Goal: Task Accomplishment & Management: Manage account settings

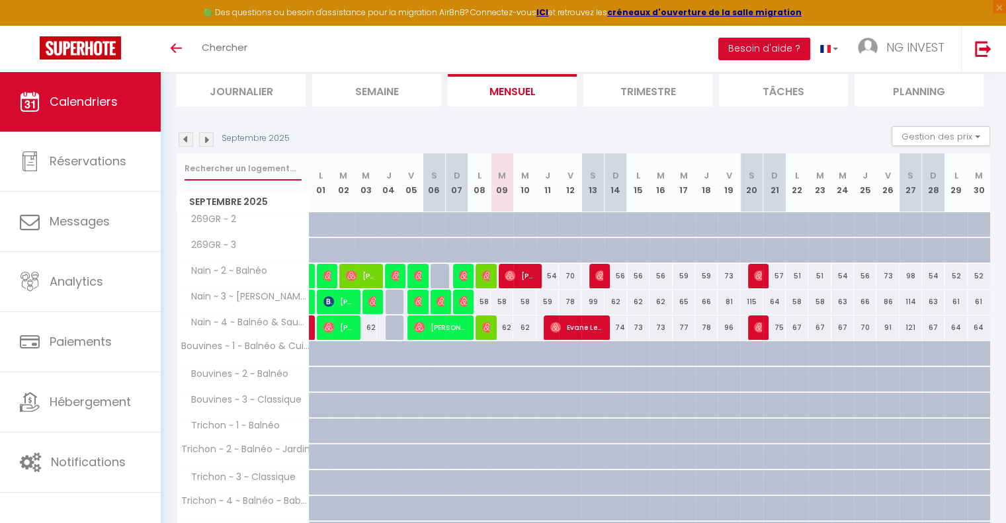
click at [216, 163] on input "text" at bounding box center [243, 169] width 117 height 24
type input "JOUFFROY"
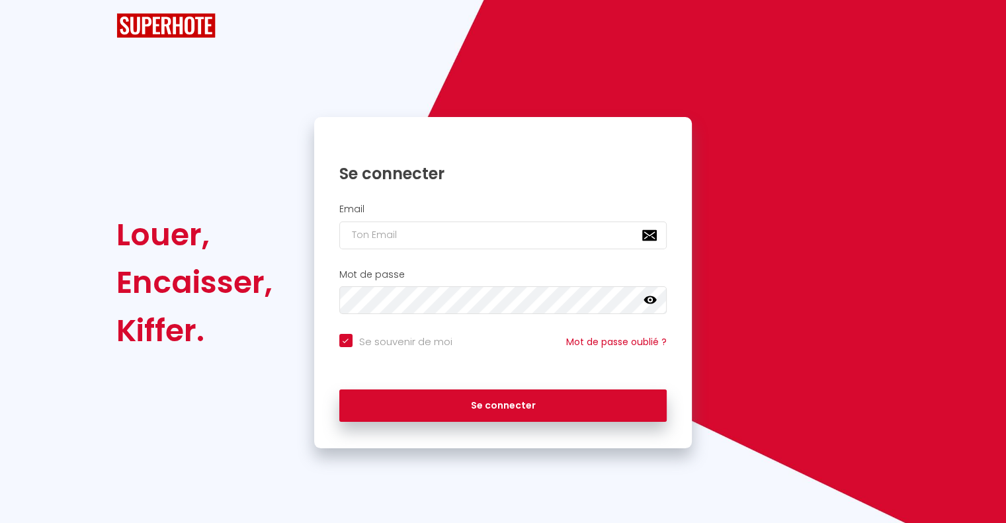
checkbox input "true"
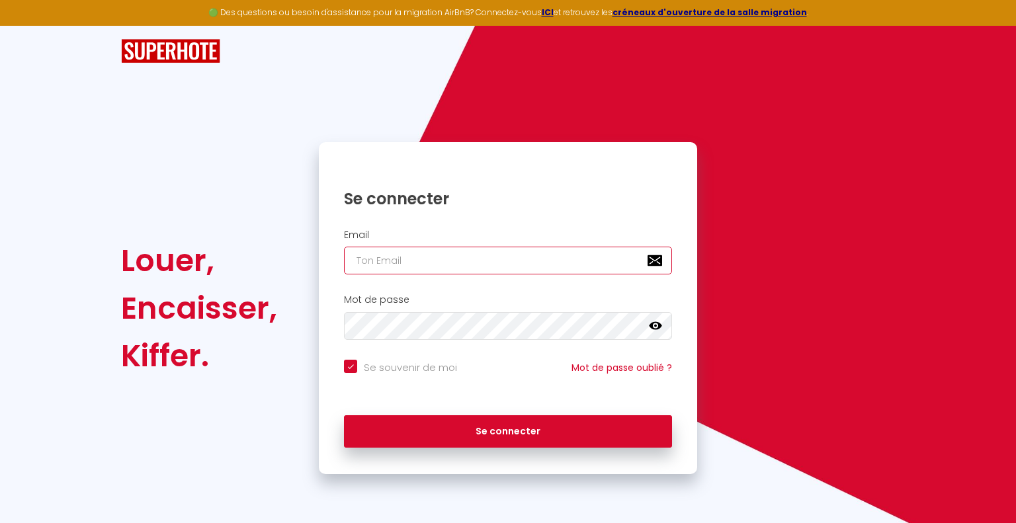
click at [412, 264] on input "email" at bounding box center [508, 261] width 328 height 28
type input "[EMAIL_ADDRESS][DOMAIN_NAME]"
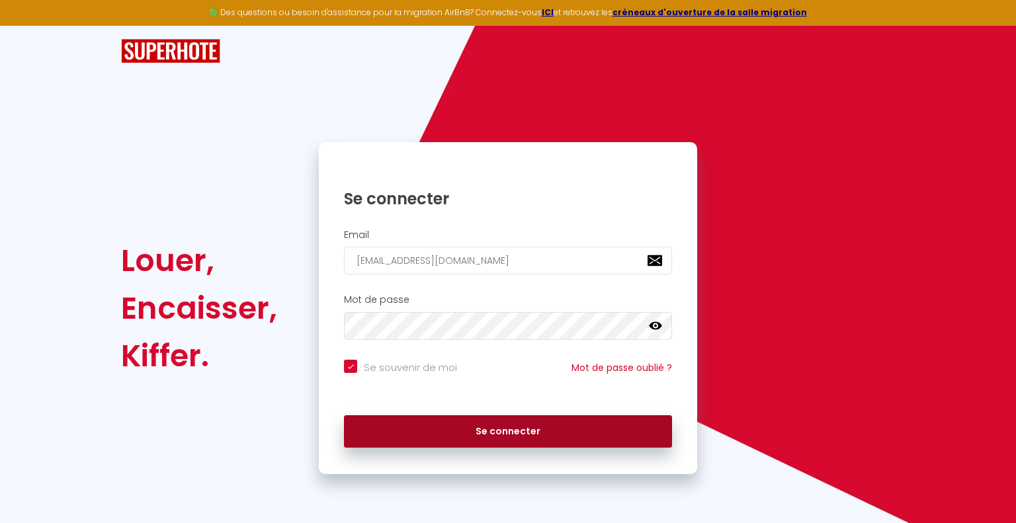
click at [503, 439] on button "Se connecter" at bounding box center [508, 431] width 328 height 33
checkbox input "true"
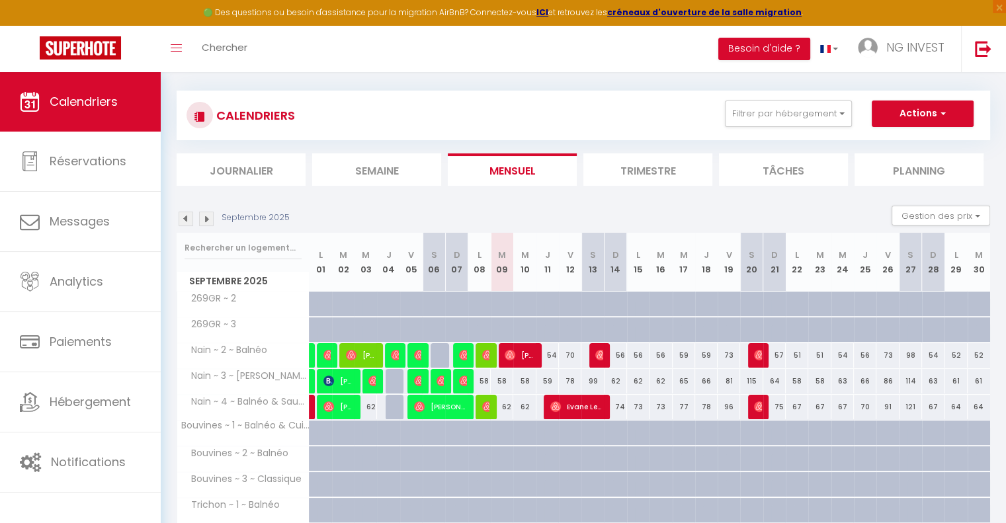
scroll to position [22, 0]
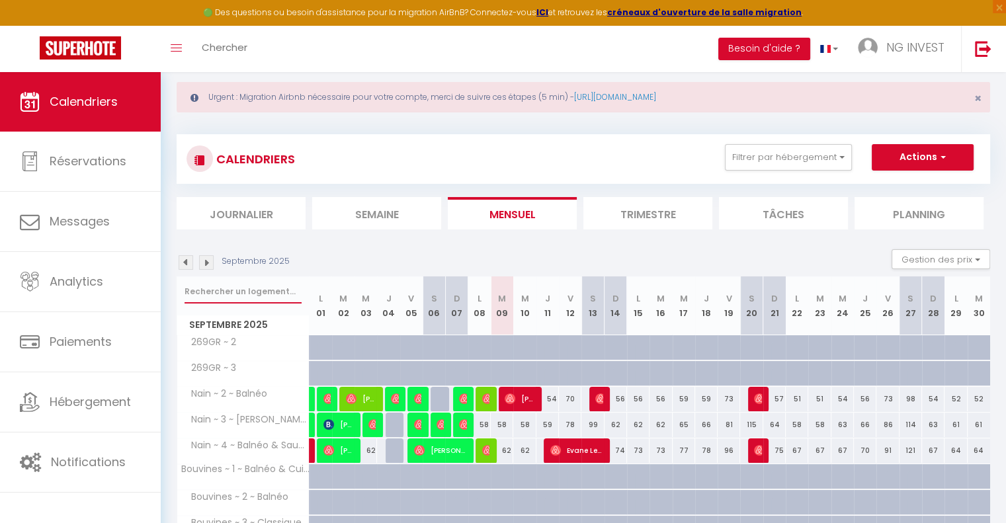
click at [251, 291] on input "text" at bounding box center [243, 292] width 117 height 24
type input "JOUFFROY"
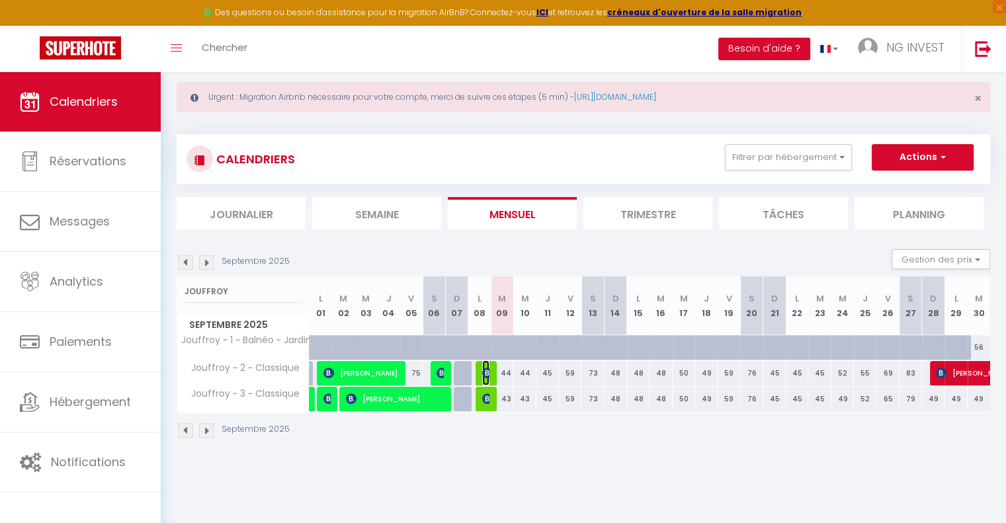
click at [489, 377] on img at bounding box center [487, 373] width 11 height 11
select select "OK"
select select "0"
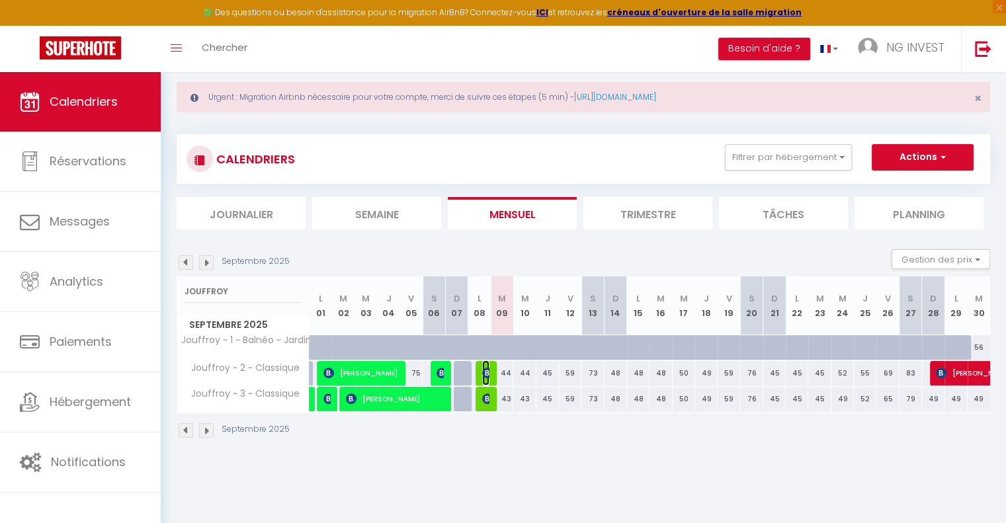
select select "1"
select select
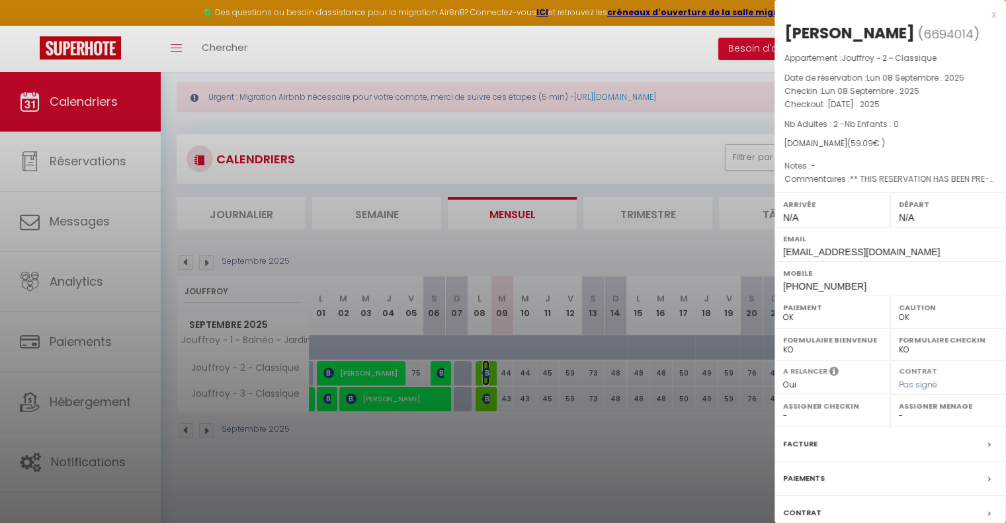
scroll to position [91, 0]
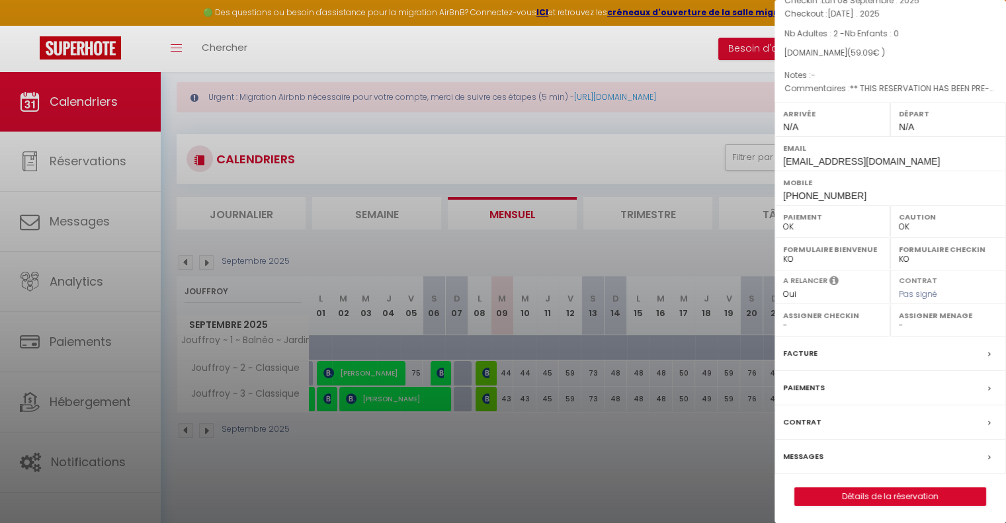
click at [797, 451] on label "Messages" at bounding box center [803, 457] width 40 height 14
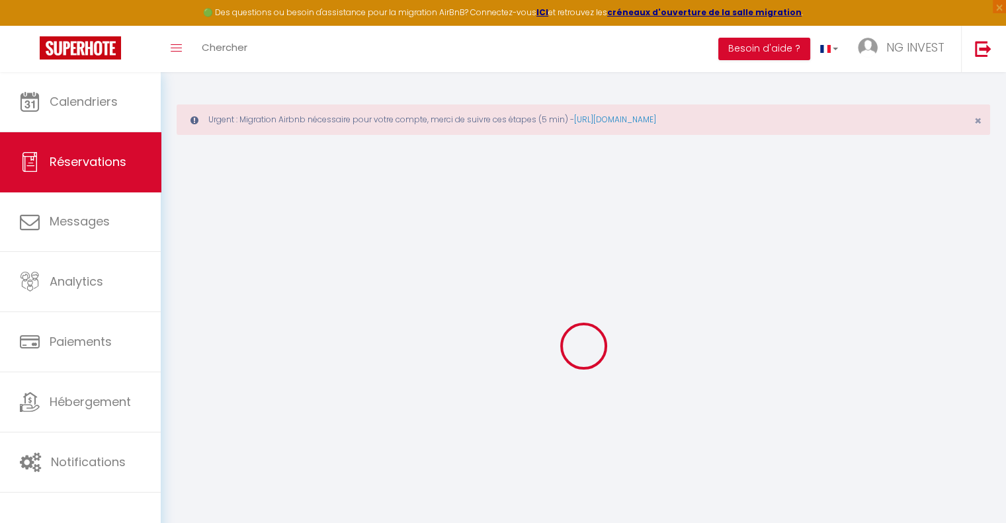
select select
checkbox input "false"
type textarea "** THIS RESERVATION HAS BEEN PRE-PAID ** BOOKING NOTE : Payment charge is EUR 0…"
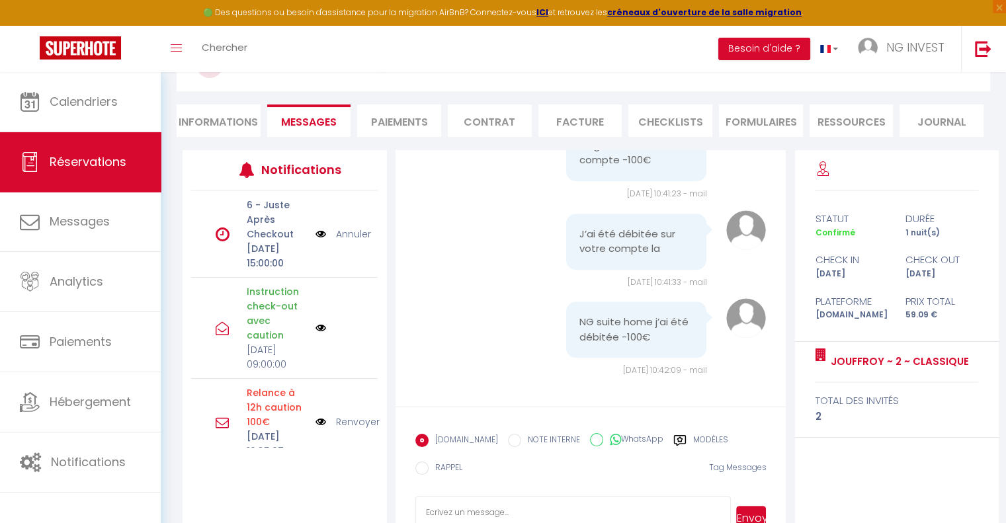
scroll to position [11052, 0]
